Goal: Transaction & Acquisition: Obtain resource

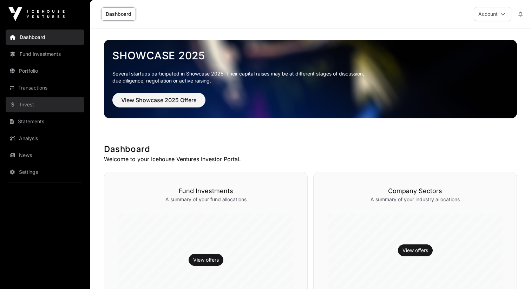
click at [36, 102] on link "Invest" at bounding box center [45, 104] width 79 height 15
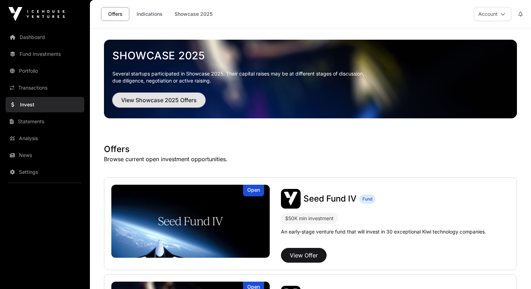
click at [177, 104] on span "View Showcase 2025 Offers" at bounding box center [158, 100] width 75 height 8
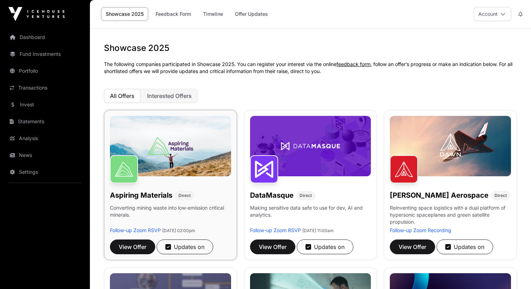
click at [142, 193] on h1 "Aspiring Materials" at bounding box center [141, 195] width 62 height 10
click at [141, 245] on span "View Offer" at bounding box center [133, 246] width 28 height 8
